Goal: Find specific page/section: Find specific page/section

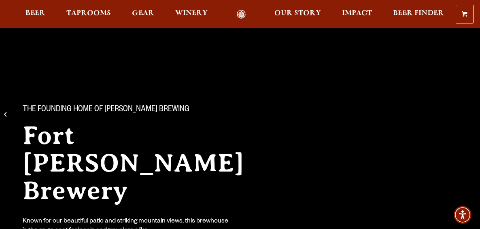
scroll to position [20, 0]
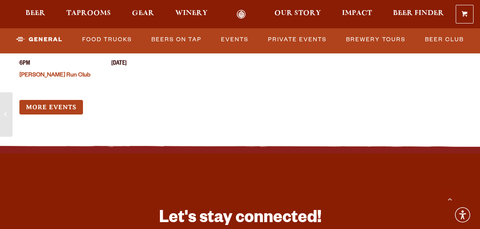
scroll to position [3616, 0]
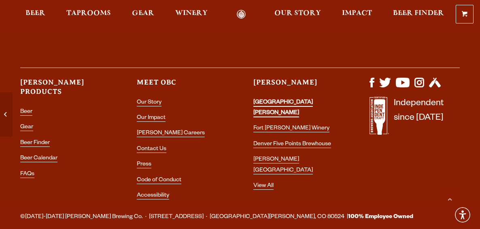
click at [290, 100] on link "[GEOGRAPHIC_DATA][PERSON_NAME]" at bounding box center [284, 109] width 60 height 18
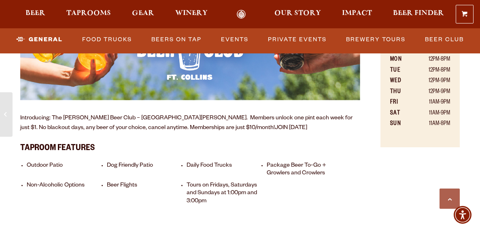
scroll to position [537, 0]
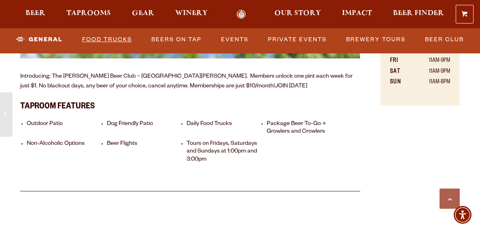
click at [110, 41] on link "Food Trucks" at bounding box center [107, 39] width 56 height 19
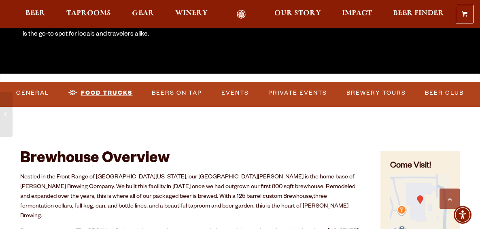
scroll to position [159, 0]
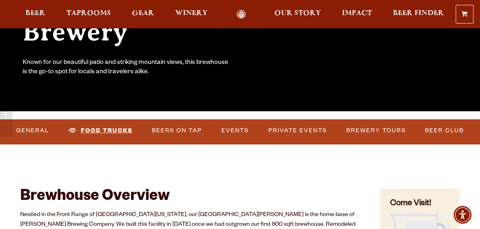
click at [107, 132] on link "Food Trucks" at bounding box center [100, 131] width 71 height 19
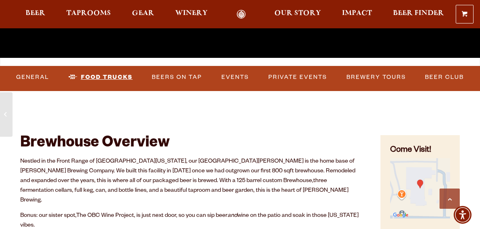
scroll to position [215, 0]
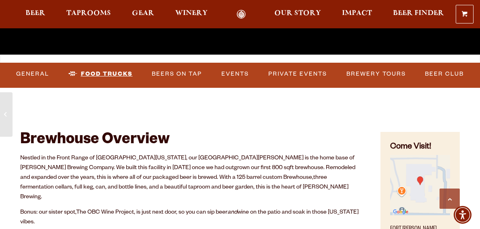
click at [115, 70] on link "Food Trucks" at bounding box center [100, 74] width 71 height 19
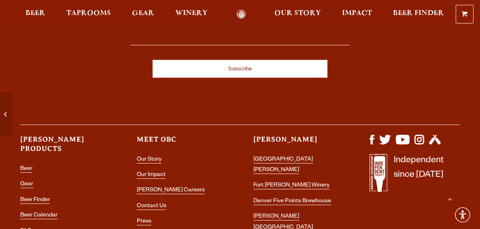
scroll to position [3616, 0]
